Goal: Transaction & Acquisition: Purchase product/service

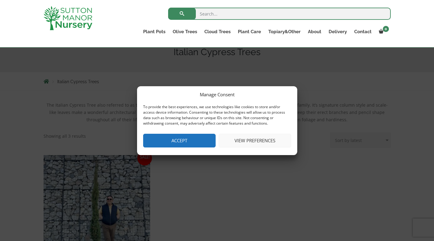
click at [187, 141] on button "Accept" at bounding box center [179, 141] width 72 height 14
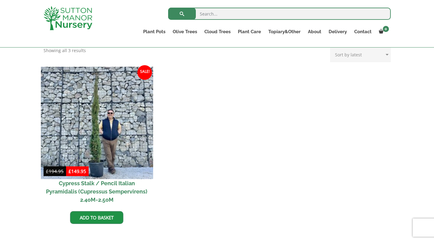
scroll to position [152, 0]
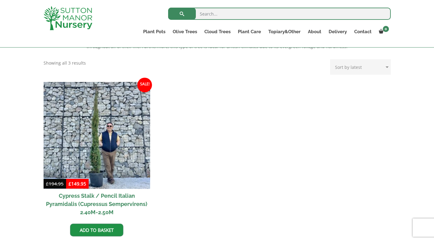
click at [118, 194] on h2 "Cypress Stalk / Pencil Italian Pyramidalis (Cupressus Sempervirens) 2.40M-2.50M" at bounding box center [97, 204] width 107 height 30
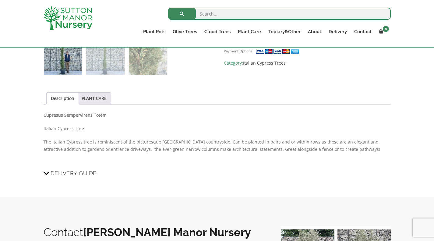
scroll to position [274, 0]
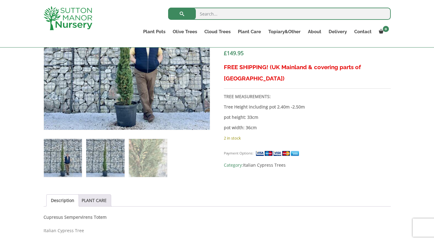
click at [112, 163] on img at bounding box center [105, 158] width 38 height 38
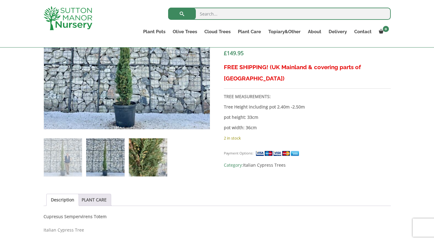
click at [155, 158] on img at bounding box center [148, 157] width 38 height 38
